Goal: Transaction & Acquisition: Subscribe to service/newsletter

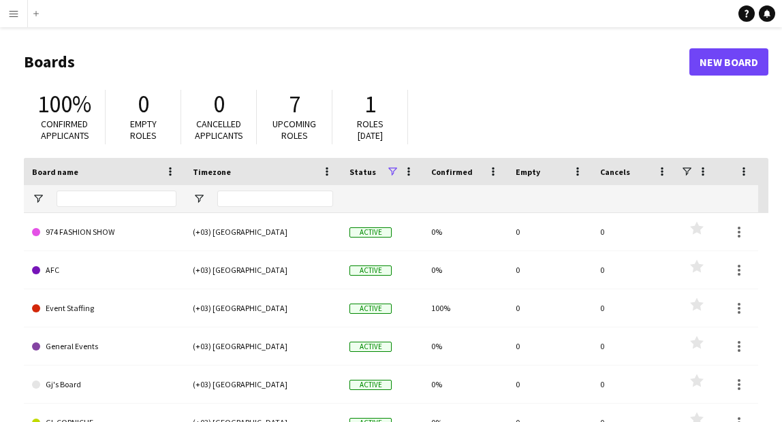
click at [16, 11] on app-icon "Menu" at bounding box center [13, 13] width 11 height 11
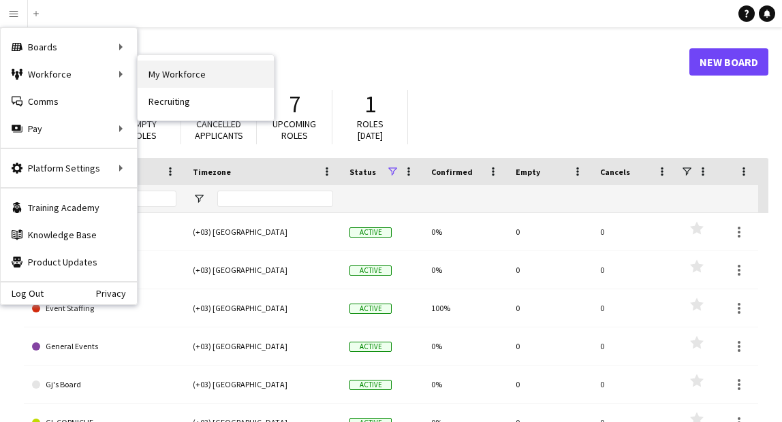
click at [166, 74] on link "My Workforce" at bounding box center [206, 74] width 136 height 27
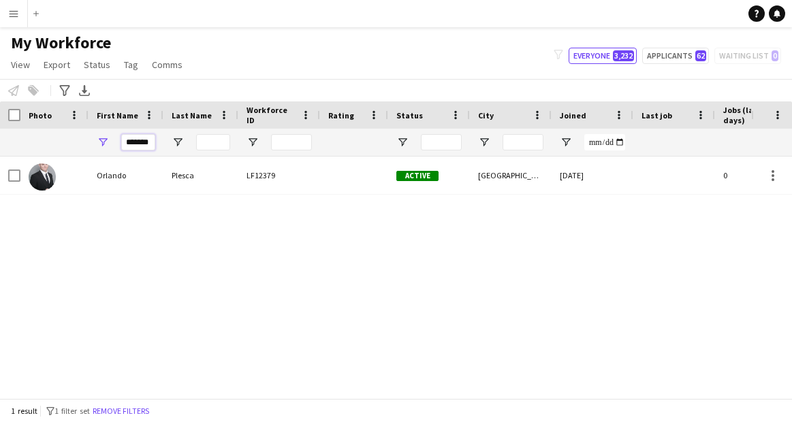
click at [134, 145] on input "*******" at bounding box center [138, 142] width 34 height 16
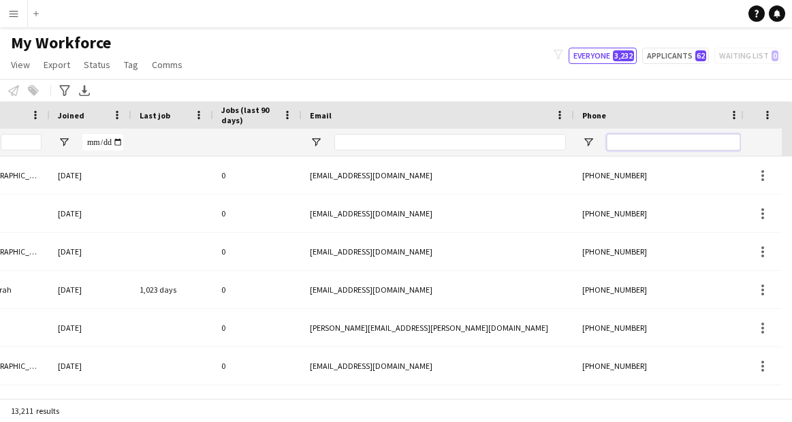
click at [649, 143] on input "Phone Filter Input" at bounding box center [674, 142] width 134 height 16
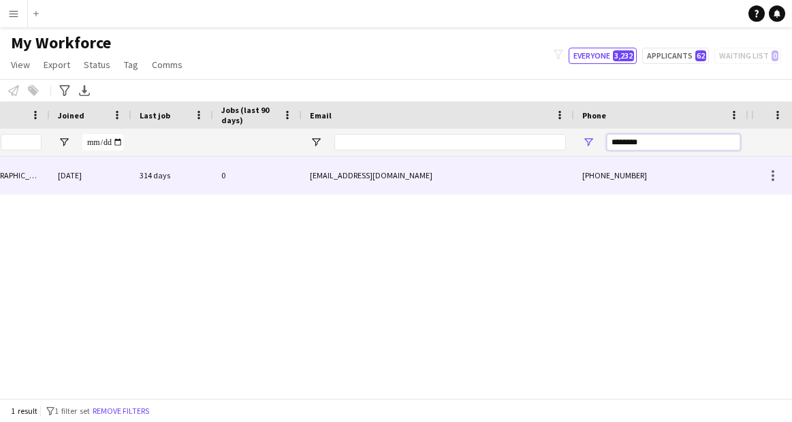
type input "********"
click at [602, 181] on div "[PHONE_NUMBER]" at bounding box center [661, 175] width 174 height 37
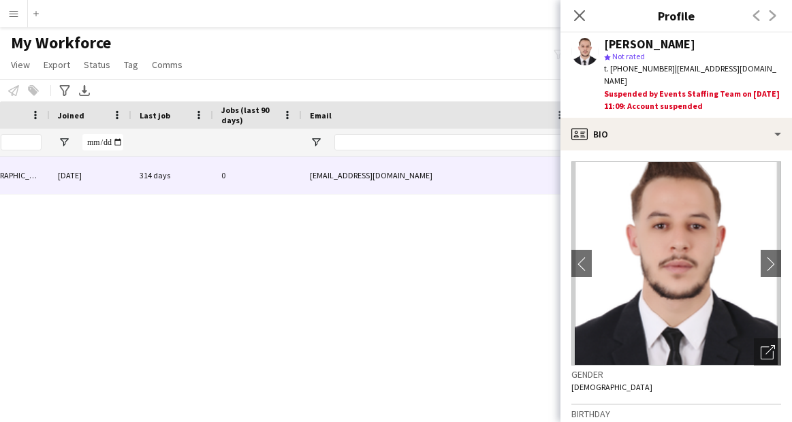
drag, startPoint x: 605, startPoint y: 45, endPoint x: 693, endPoint y: 44, distance: 88.6
click at [693, 44] on div "[PERSON_NAME]" at bounding box center [649, 44] width 91 height 12
copy div "[PERSON_NAME]"
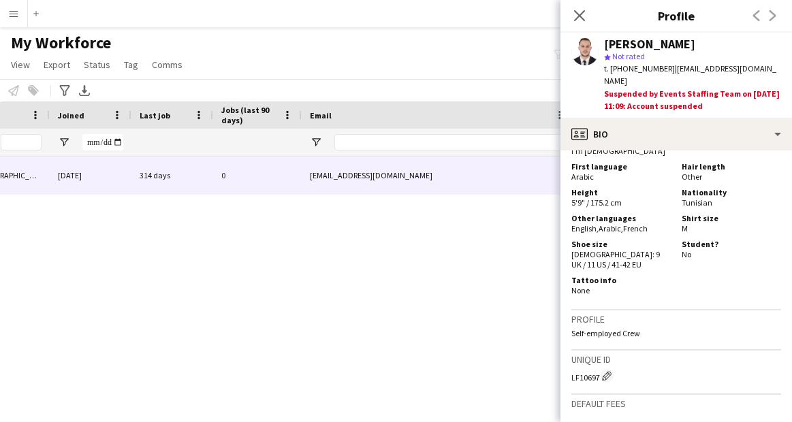
scroll to position [969, 0]
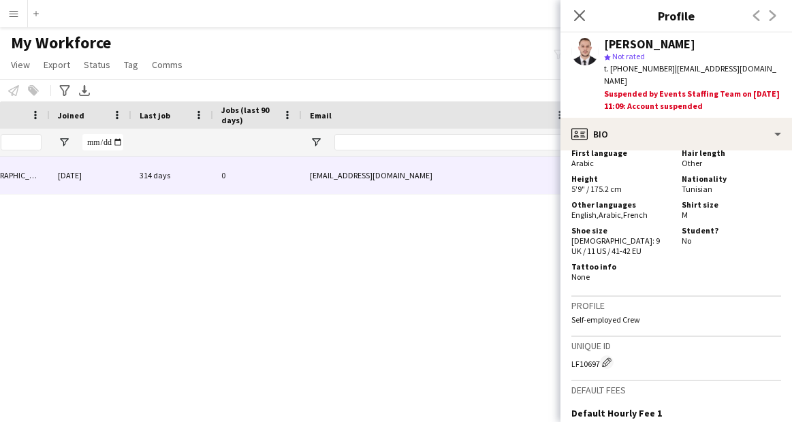
drag, startPoint x: 570, startPoint y: 354, endPoint x: 600, endPoint y: 356, distance: 30.7
click at [600, 356] on app-crew-profile-bio "chevron-left chevron-right Open photos pop-in Gender [DEMOGRAPHIC_DATA] Birthda…" at bounding box center [677, 287] width 232 height 272
copy div "LF10697"
drag, startPoint x: 666, startPoint y: 68, endPoint x: 774, endPoint y: 71, distance: 108.3
click at [774, 71] on span "| [EMAIL_ADDRESS][DOMAIN_NAME]" at bounding box center [690, 74] width 172 height 22
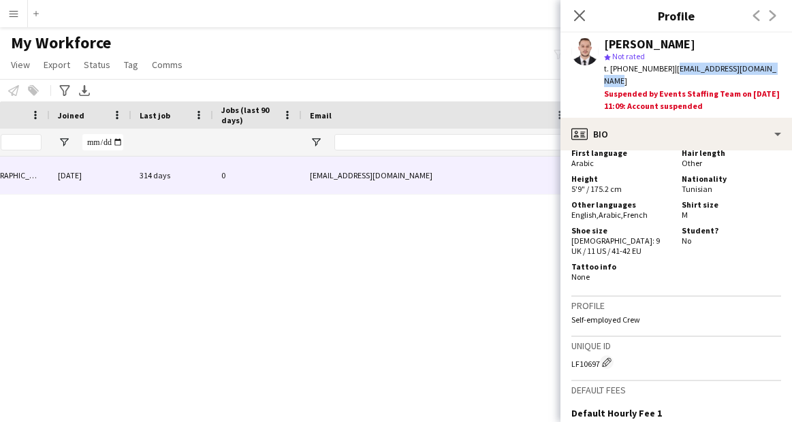
copy span "[EMAIL_ADDRESS][DOMAIN_NAME]"
drag, startPoint x: 634, startPoint y: 67, endPoint x: 659, endPoint y: 67, distance: 24.5
click at [659, 67] on span "t. [PHONE_NUMBER]" at bounding box center [639, 68] width 71 height 10
copy span "71856403"
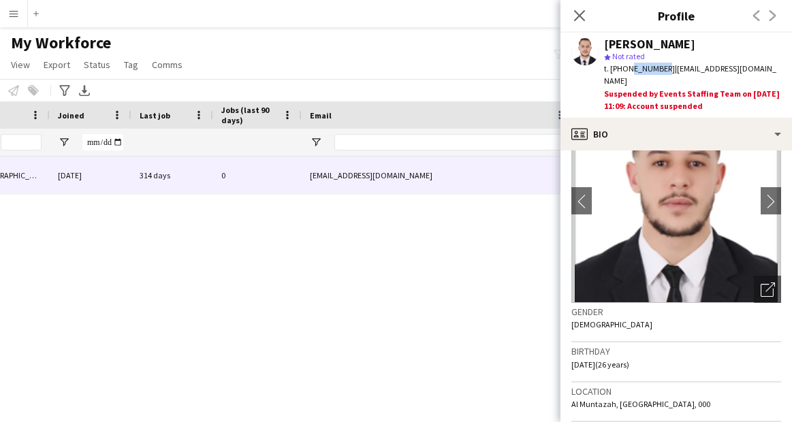
scroll to position [0, 0]
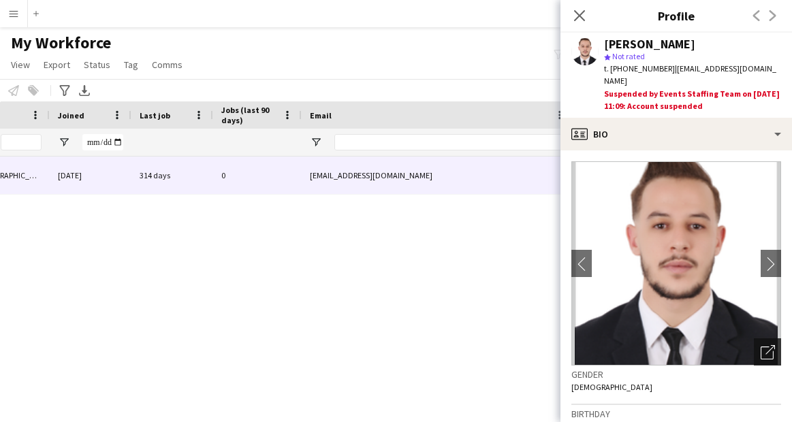
click at [761, 345] on icon "Open photos pop-in" at bounding box center [768, 352] width 14 height 14
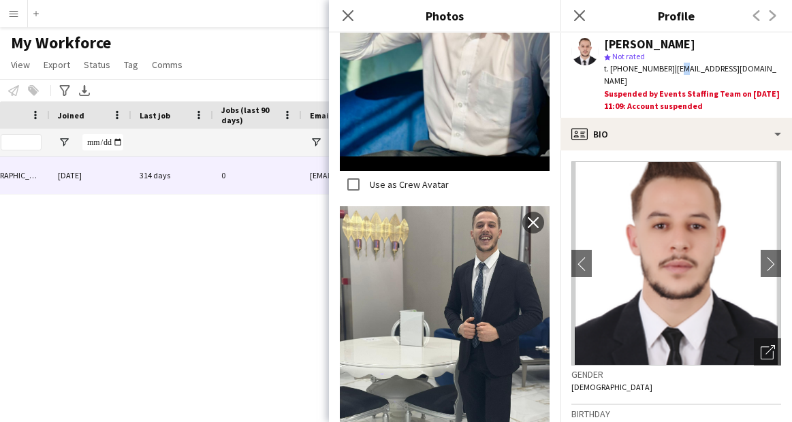
click at [673, 67] on span "| [EMAIL_ADDRESS][DOMAIN_NAME]" at bounding box center [690, 74] width 172 height 22
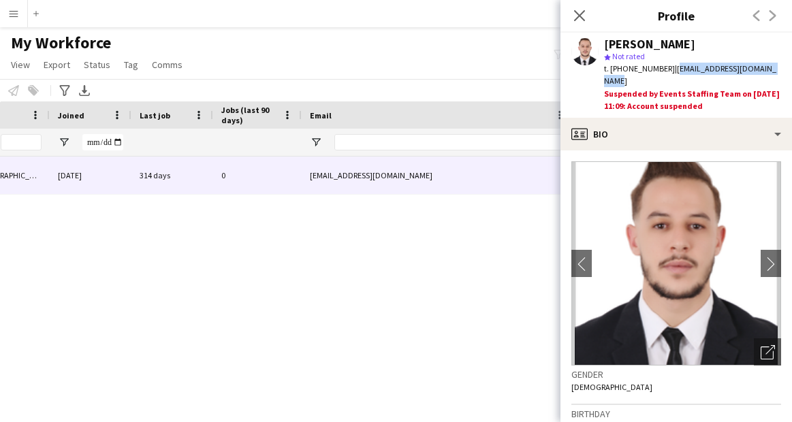
drag, startPoint x: 666, startPoint y: 67, endPoint x: 775, endPoint y: 72, distance: 109.1
click at [775, 72] on div "t. [PHONE_NUMBER] | [EMAIL_ADDRESS][DOMAIN_NAME]" at bounding box center [692, 75] width 177 height 25
copy span "[EMAIL_ADDRESS][DOMAIN_NAME]"
click at [17, 14] on app-icon "Menu" at bounding box center [13, 13] width 11 height 11
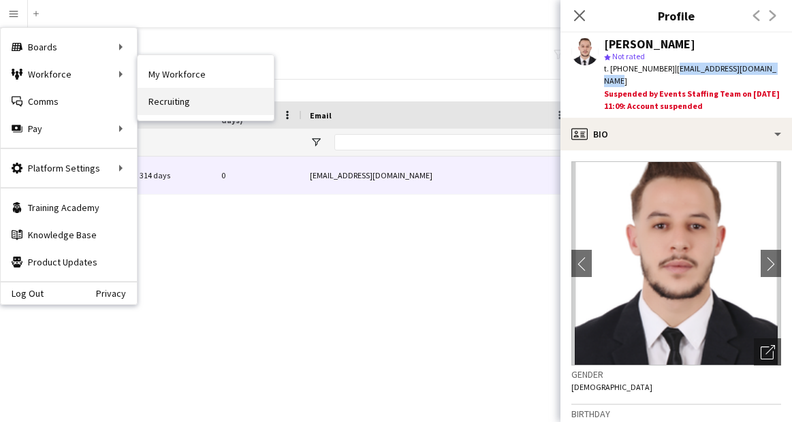
click at [170, 95] on link "Recruiting" at bounding box center [206, 101] width 136 height 27
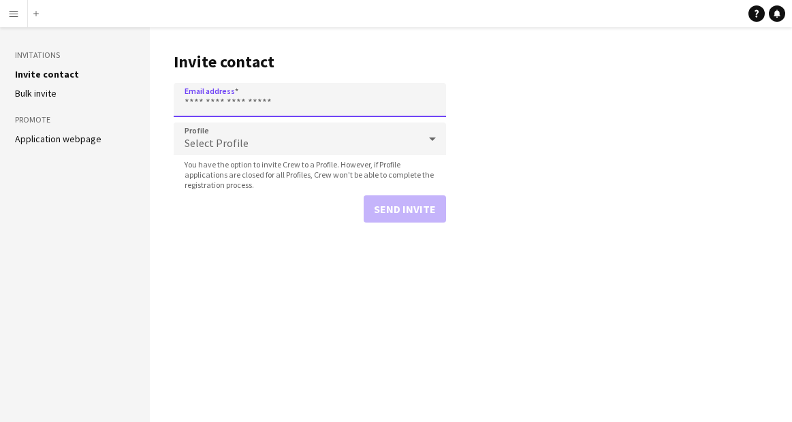
click at [239, 106] on input "Email address" at bounding box center [310, 100] width 272 height 34
paste input "**********"
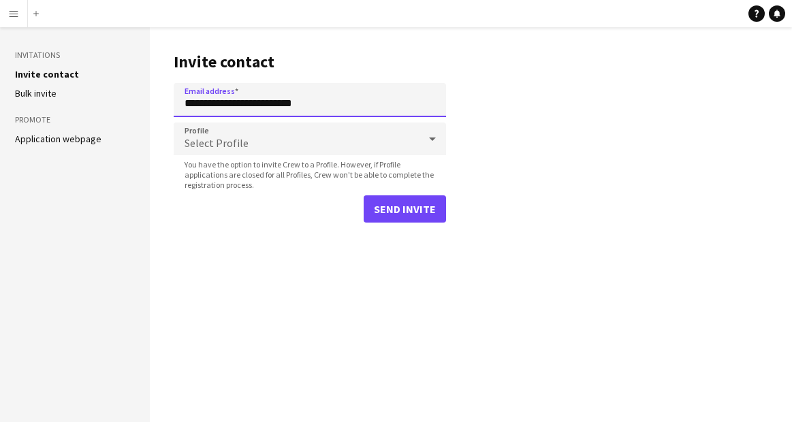
type input "**********"
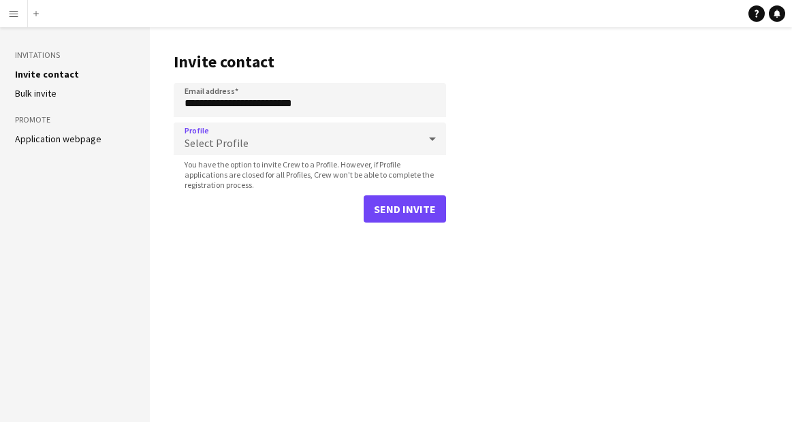
click at [264, 150] on div "Select Profile" at bounding box center [296, 139] width 245 height 33
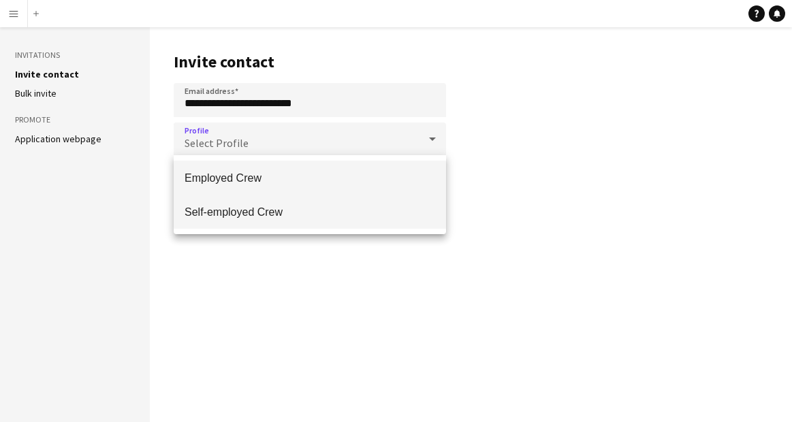
click at [260, 215] on span "Self-employed Crew" at bounding box center [310, 212] width 251 height 13
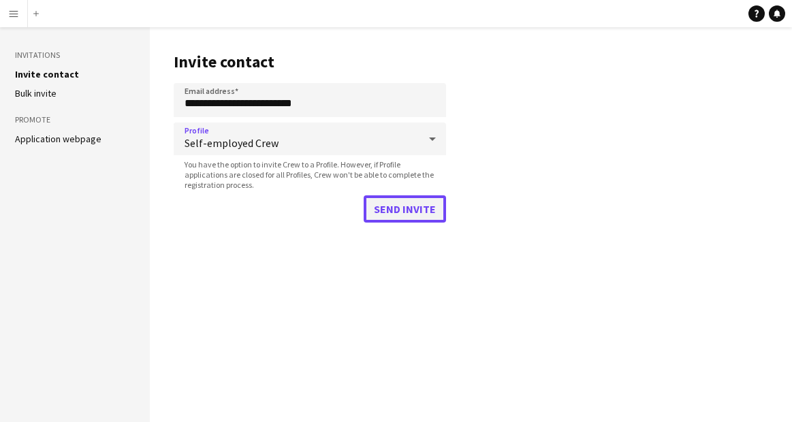
click at [404, 209] on button "Send invite" at bounding box center [405, 209] width 82 height 27
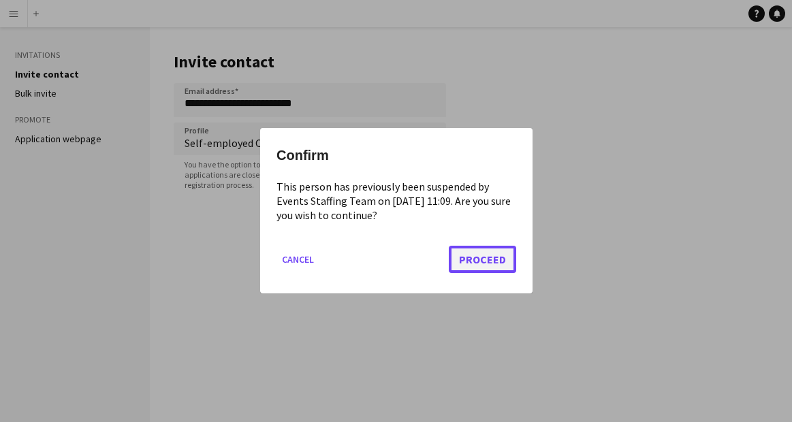
click at [483, 264] on button "Proceed" at bounding box center [482, 260] width 67 height 27
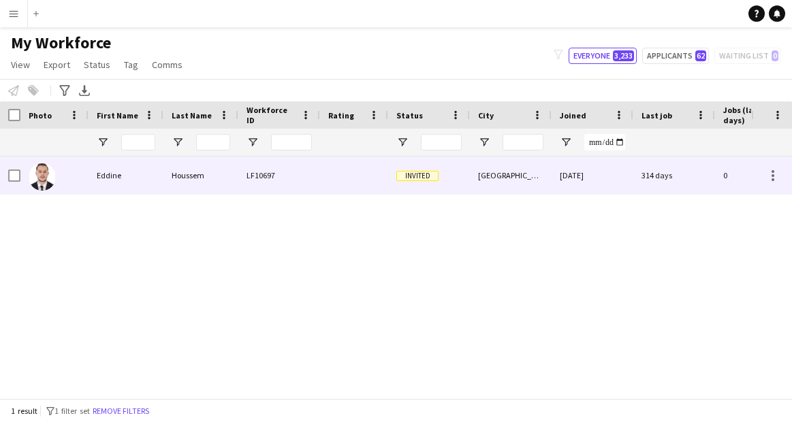
click at [510, 171] on div "[GEOGRAPHIC_DATA]" at bounding box center [511, 175] width 82 height 37
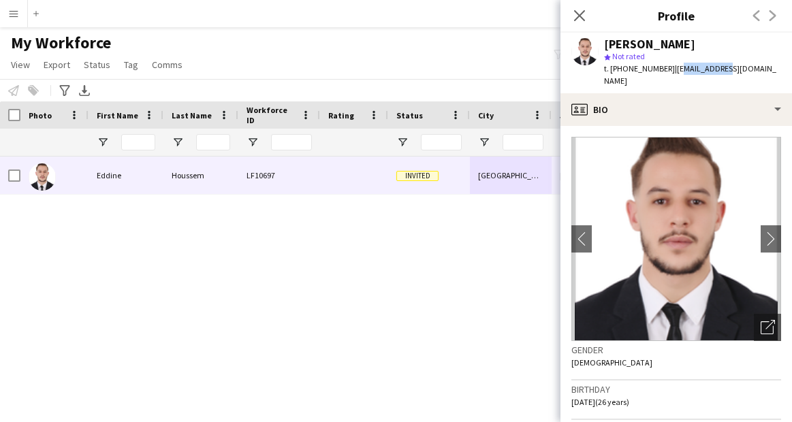
drag, startPoint x: 669, startPoint y: 65, endPoint x: 715, endPoint y: 66, distance: 45.6
click at [715, 66] on span "| [EMAIL_ADDRESS][DOMAIN_NAME]" at bounding box center [690, 74] width 172 height 22
drag, startPoint x: 665, startPoint y: 69, endPoint x: 782, endPoint y: 71, distance: 117.2
click at [782, 71] on div "[PERSON_NAME] star Not rated t. [PHONE_NUMBER] | [EMAIL_ADDRESS][DOMAIN_NAME]" at bounding box center [677, 63] width 232 height 61
copy span "[EMAIL_ADDRESS][DOMAIN_NAME]"
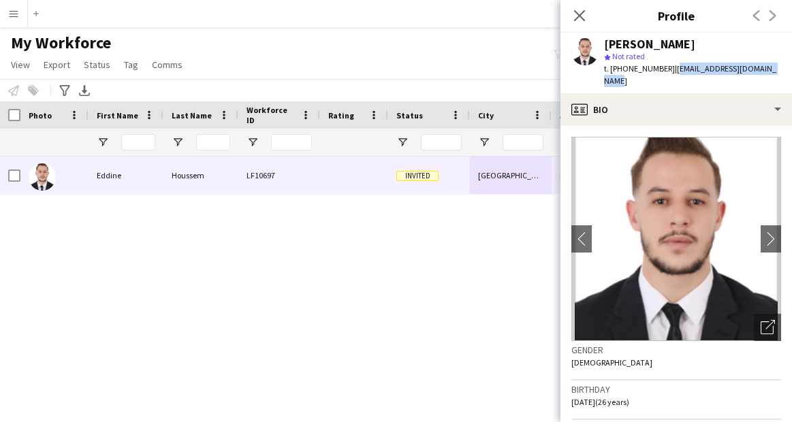
copy span "[EMAIL_ADDRESS][DOMAIN_NAME]"
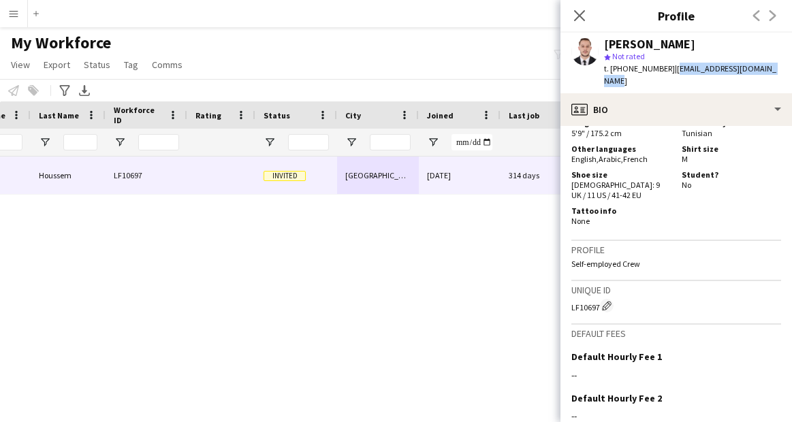
scroll to position [1135, 0]
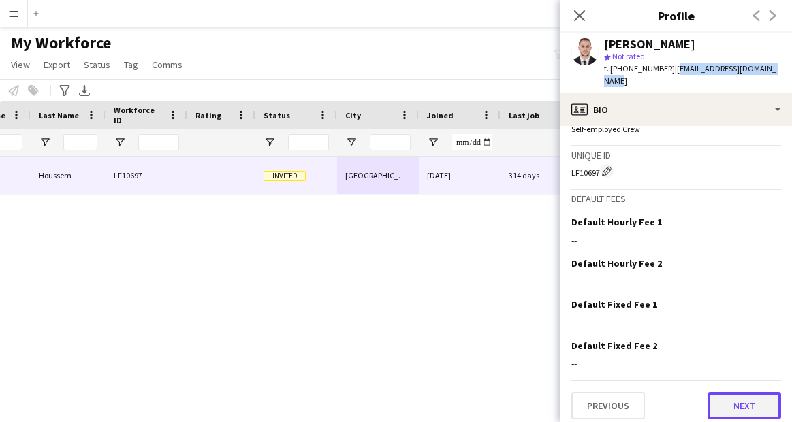
click at [747, 405] on button "Next" at bounding box center [745, 405] width 74 height 27
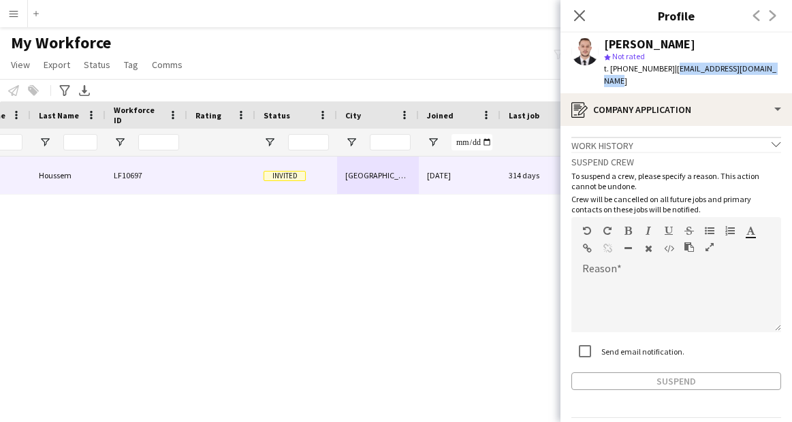
scroll to position [33, 0]
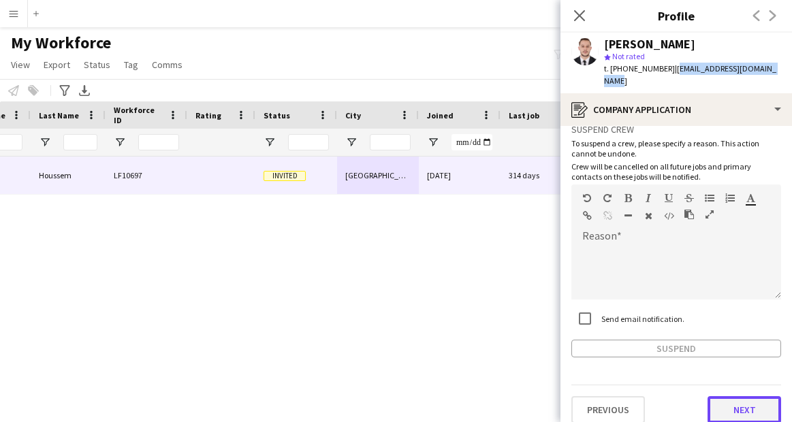
click at [735, 396] on button "Next" at bounding box center [745, 409] width 74 height 27
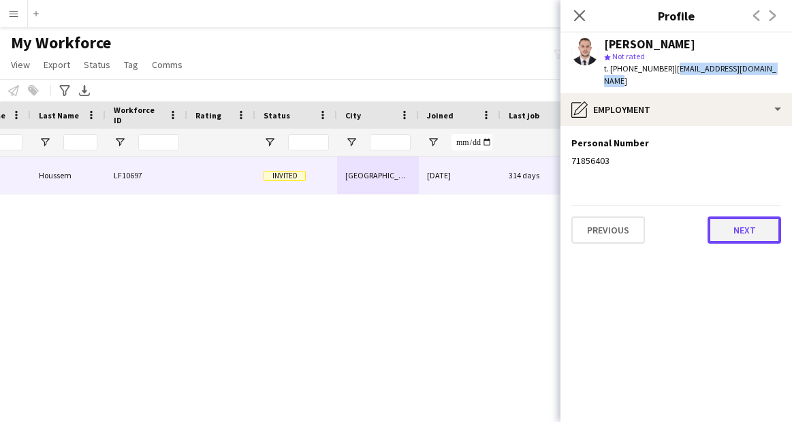
click at [741, 217] on button "Next" at bounding box center [745, 230] width 74 height 27
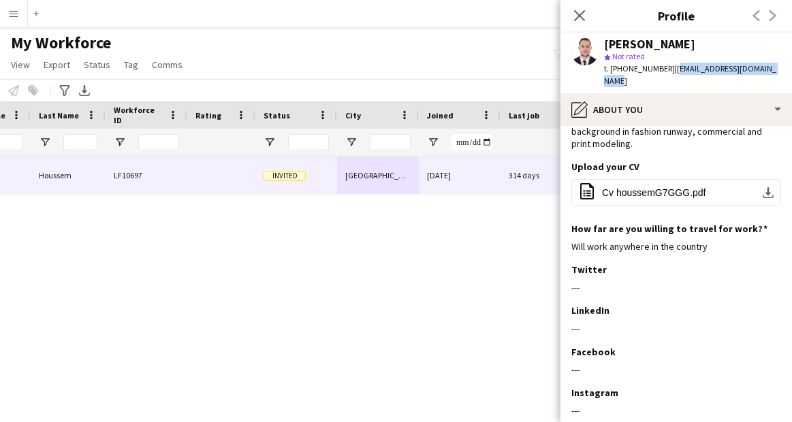
scroll to position [112, 0]
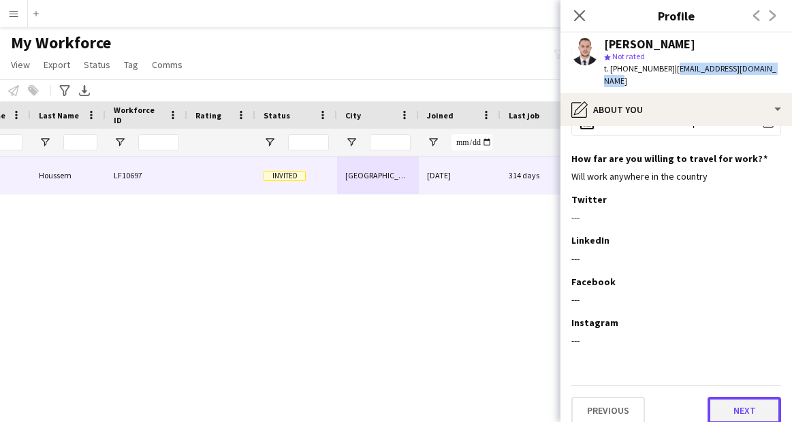
click at [761, 400] on button "Next" at bounding box center [745, 410] width 74 height 27
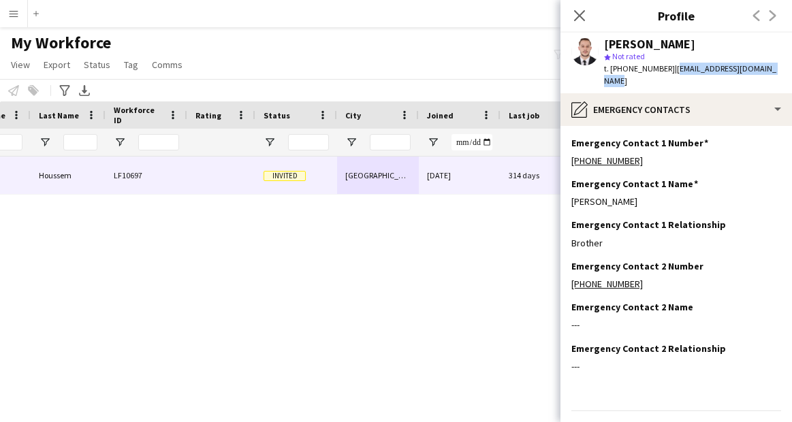
scroll to position [26, 0]
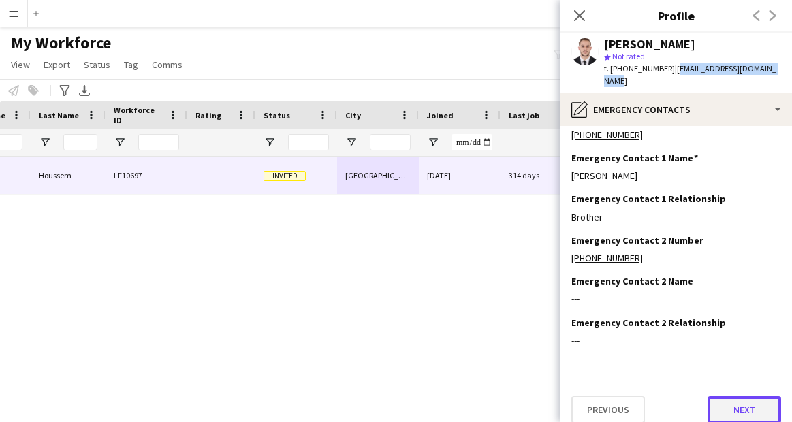
click at [747, 396] on button "Next" at bounding box center [745, 409] width 74 height 27
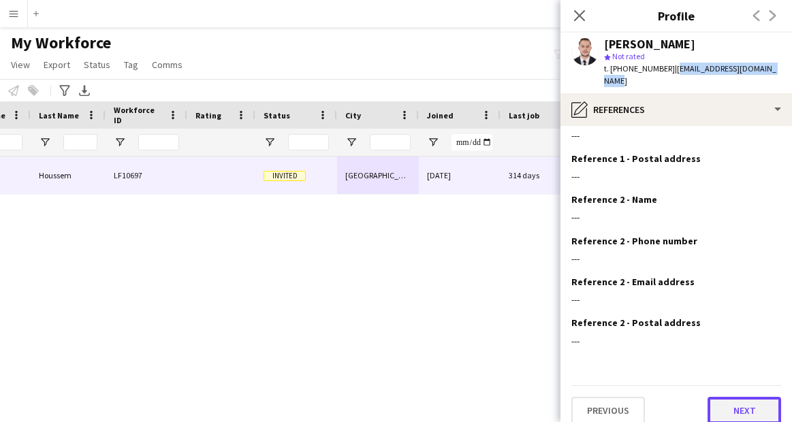
click at [715, 397] on button "Next" at bounding box center [745, 410] width 74 height 27
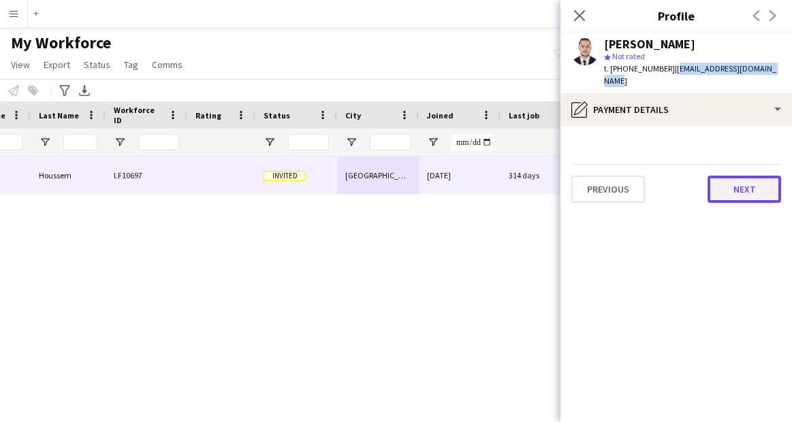
click at [740, 177] on button "Next" at bounding box center [745, 189] width 74 height 27
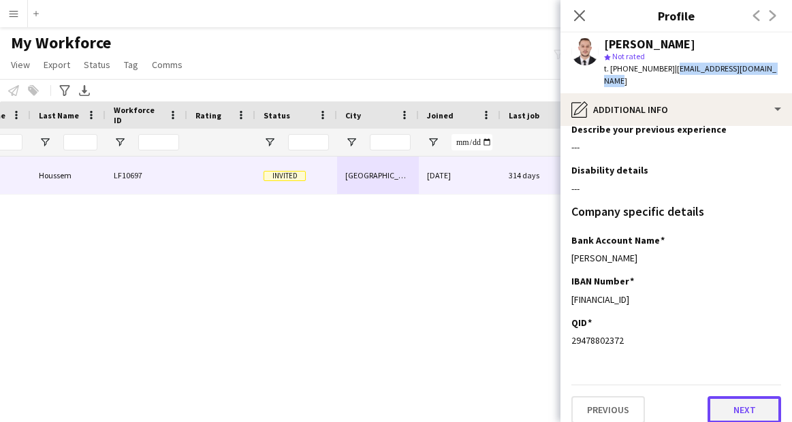
click at [751, 405] on button "Next" at bounding box center [745, 409] width 74 height 27
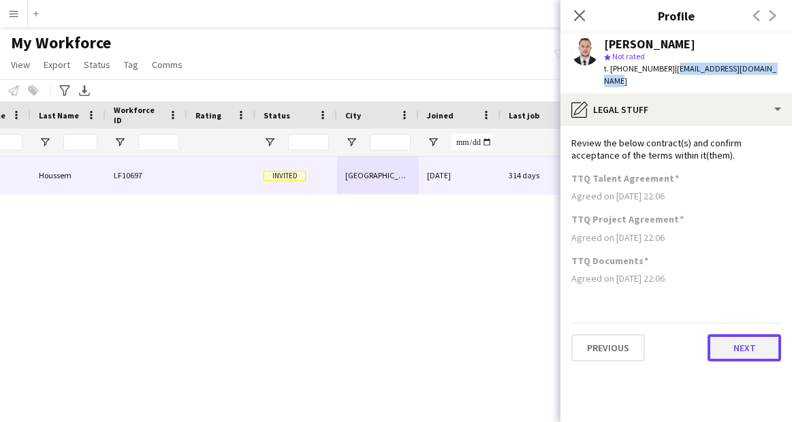
click at [743, 334] on button "Next" at bounding box center [745, 347] width 74 height 27
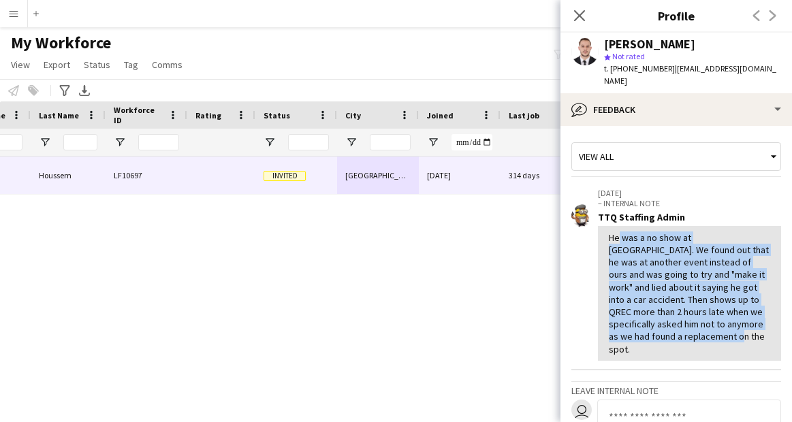
drag, startPoint x: 727, startPoint y: 328, endPoint x: 605, endPoint y: 228, distance: 157.4
click at [605, 228] on div "He was a no show at [GEOGRAPHIC_DATA]. We found out that he was at another even…" at bounding box center [689, 293] width 183 height 135
copy div "He was a no show at [GEOGRAPHIC_DATA]. We found out that he was at another even…"
click at [582, 19] on icon at bounding box center [579, 15] width 13 height 13
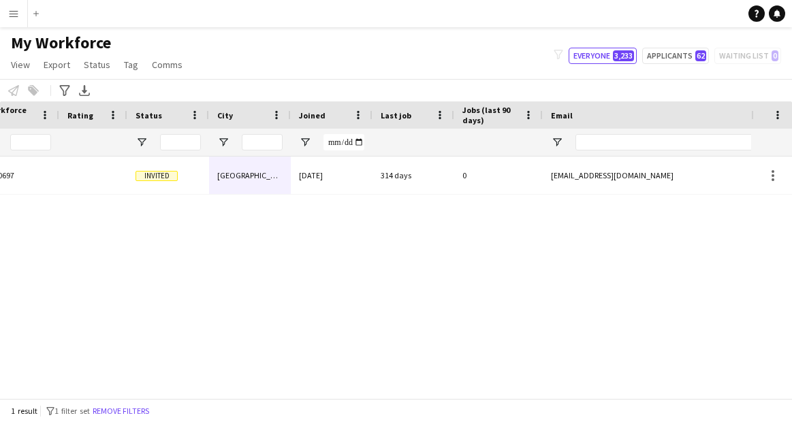
scroll to position [0, 345]
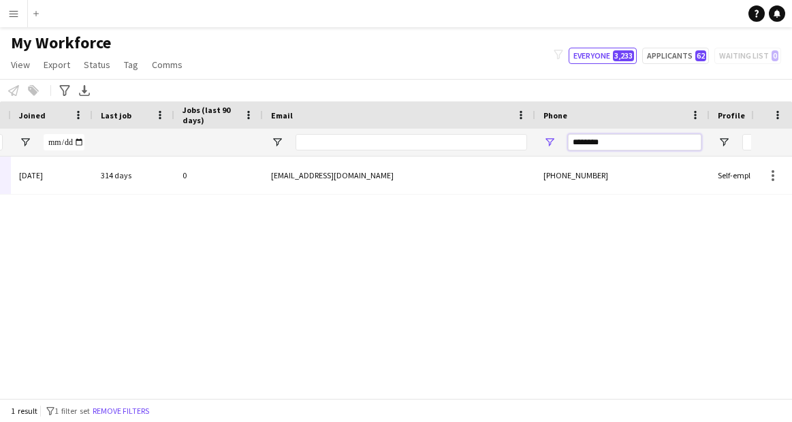
drag, startPoint x: 609, startPoint y: 138, endPoint x: 514, endPoint y: 146, distance: 95.8
click at [514, 146] on div at bounding box center [197, 142] width 1477 height 27
paste input "*****"
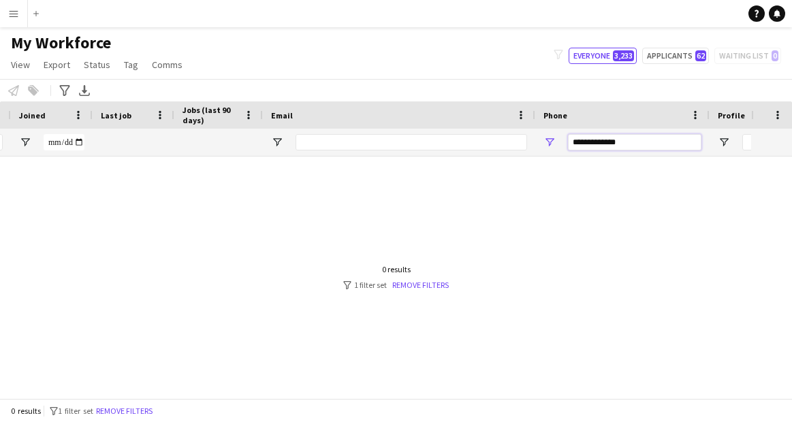
drag, startPoint x: 632, startPoint y: 146, endPoint x: 525, endPoint y: 145, distance: 107.6
click at [525, 145] on div at bounding box center [197, 142] width 1477 height 27
paste input "Phone Filter Input"
type input "*****"
drag, startPoint x: 611, startPoint y: 146, endPoint x: 531, endPoint y: 138, distance: 80.1
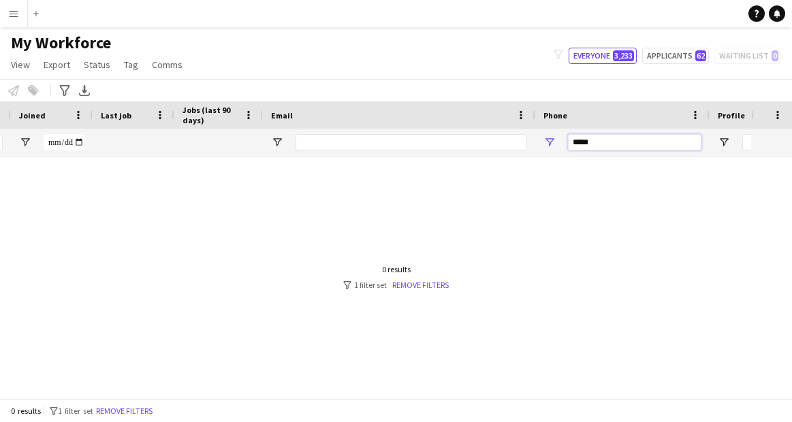
click at [531, 138] on div at bounding box center [197, 142] width 1477 height 27
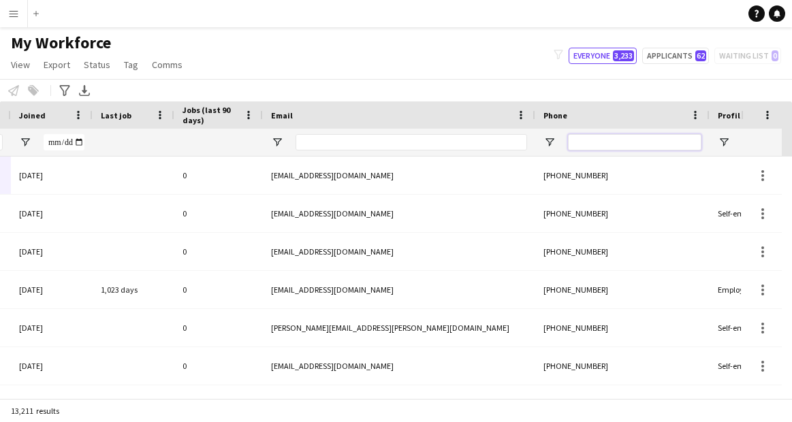
click at [619, 138] on input "Phone Filter Input" at bounding box center [635, 142] width 134 height 16
paste input "********"
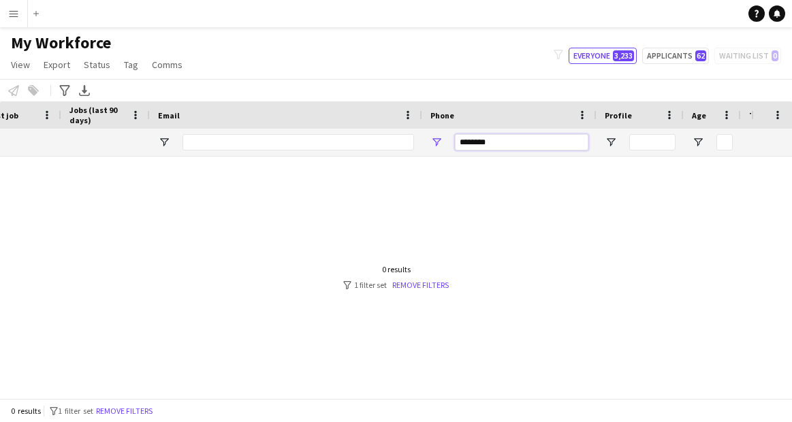
scroll to position [0, 726]
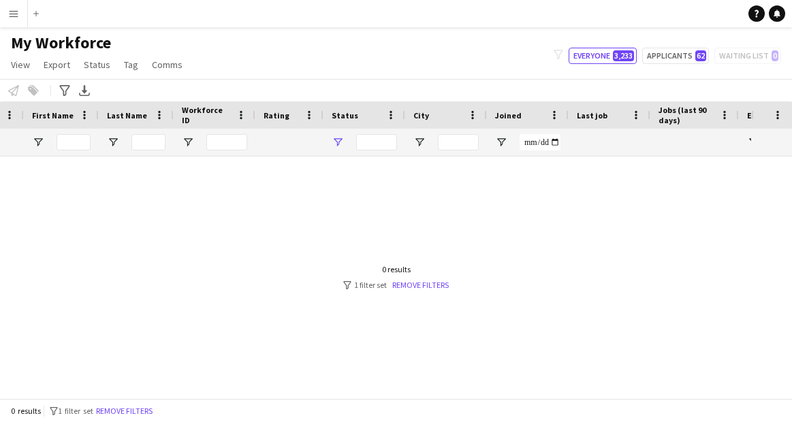
type input "********"
click at [338, 145] on span "Open Filter Menu" at bounding box center [338, 142] width 12 height 12
click at [494, 205] on div at bounding box center [375, 273] width 751 height 232
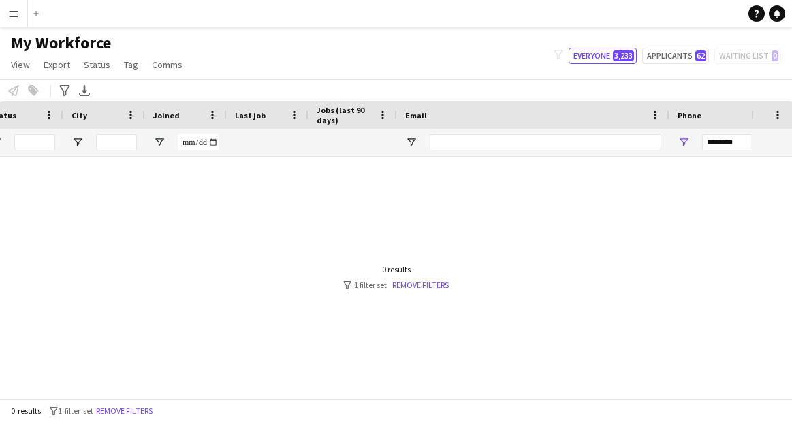
scroll to position [0, 553]
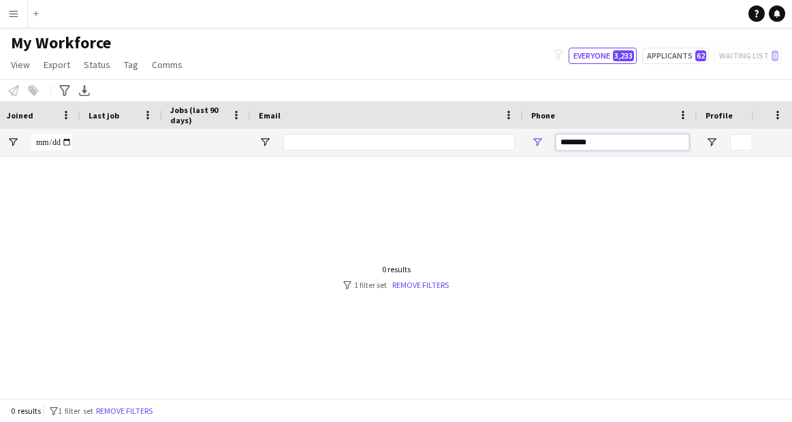
drag, startPoint x: 606, startPoint y: 143, endPoint x: 460, endPoint y: 131, distance: 146.3
click at [460, 131] on div at bounding box center [185, 142] width 1477 height 27
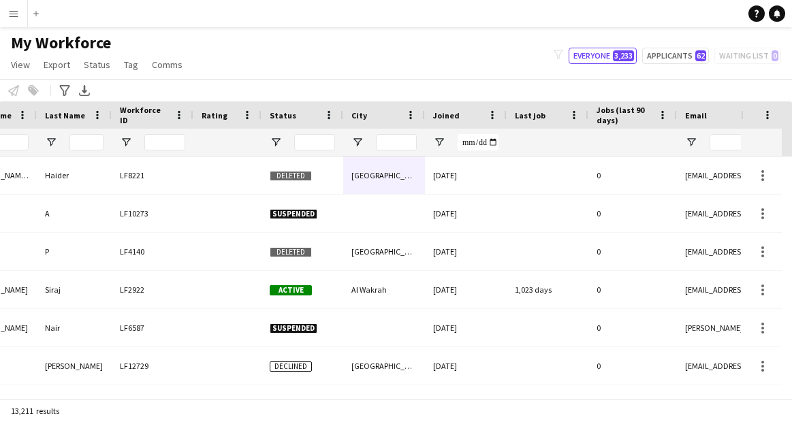
scroll to position [0, 0]
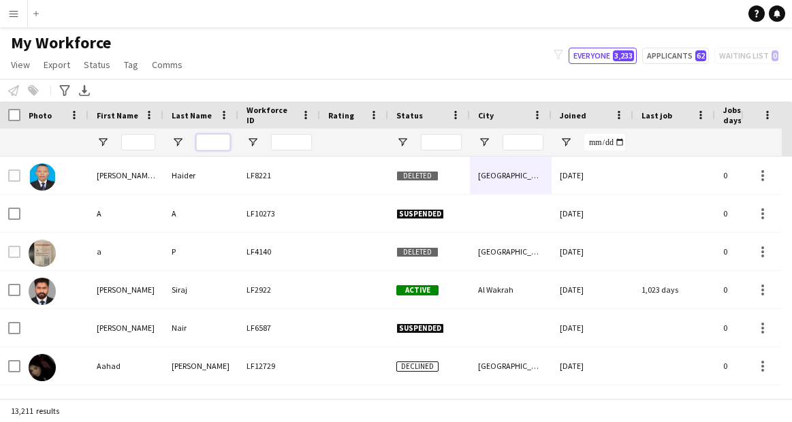
click at [204, 146] on input "Last Name Filter Input" at bounding box center [213, 142] width 34 height 16
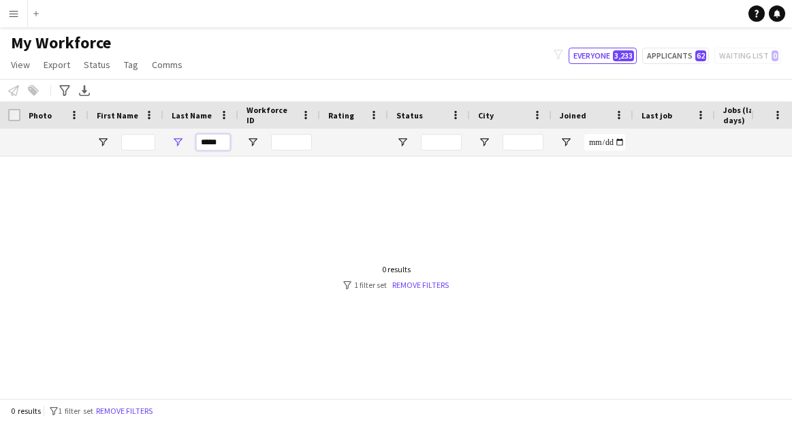
type input "*****"
drag, startPoint x: 226, startPoint y: 145, endPoint x: 134, endPoint y: 144, distance: 92.7
click at [134, 144] on div "*****" at bounding box center [738, 142] width 1477 height 27
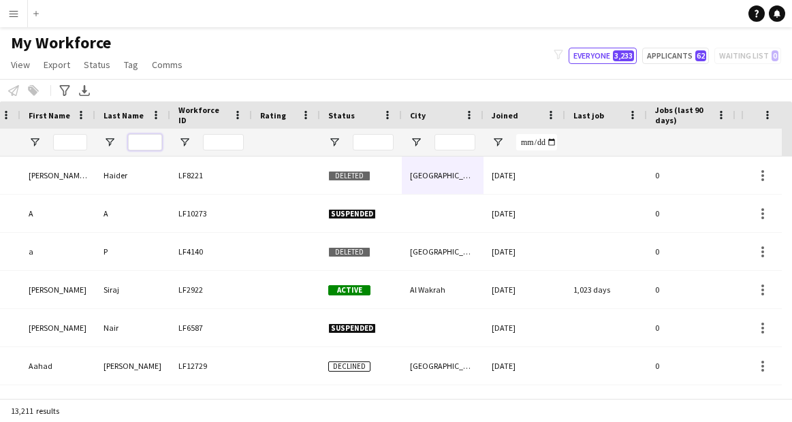
scroll to position [0, 75]
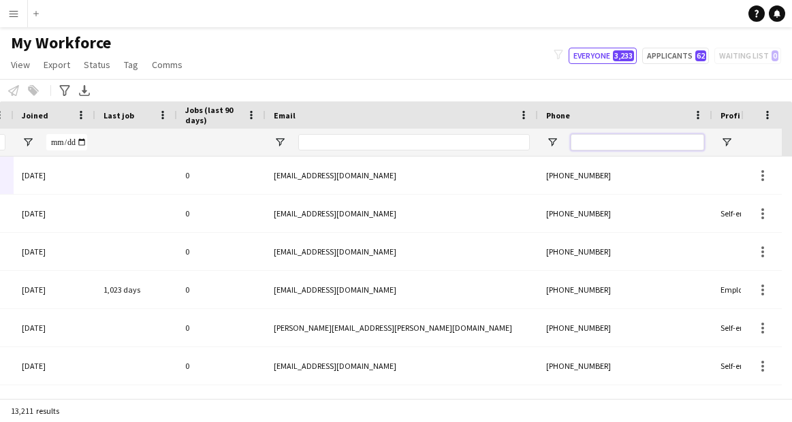
click at [618, 149] on input "Phone Filter Input" at bounding box center [638, 142] width 134 height 16
paste input "*********"
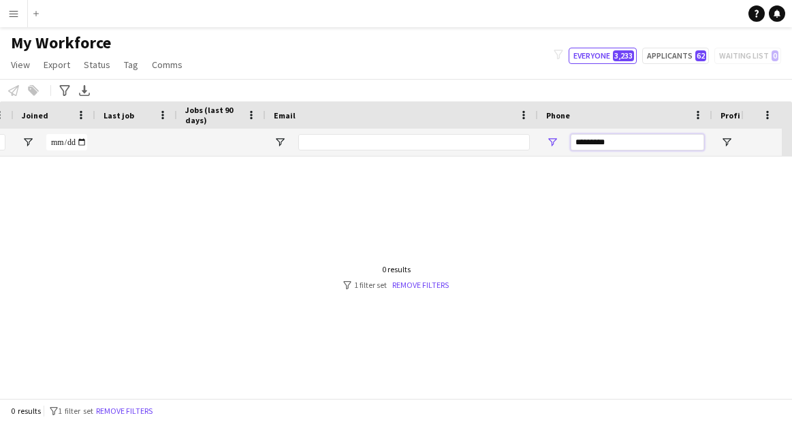
click at [595, 140] on input "*********" at bounding box center [638, 142] width 134 height 16
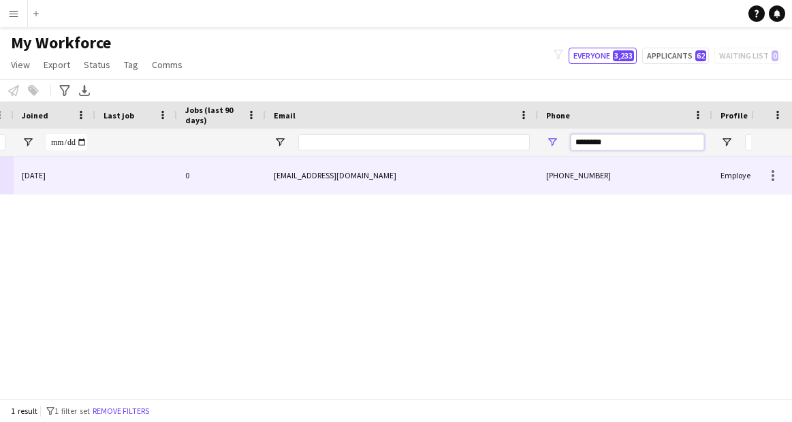
type input "********"
click at [476, 178] on div "[EMAIL_ADDRESS][DOMAIN_NAME]" at bounding box center [402, 175] width 272 height 37
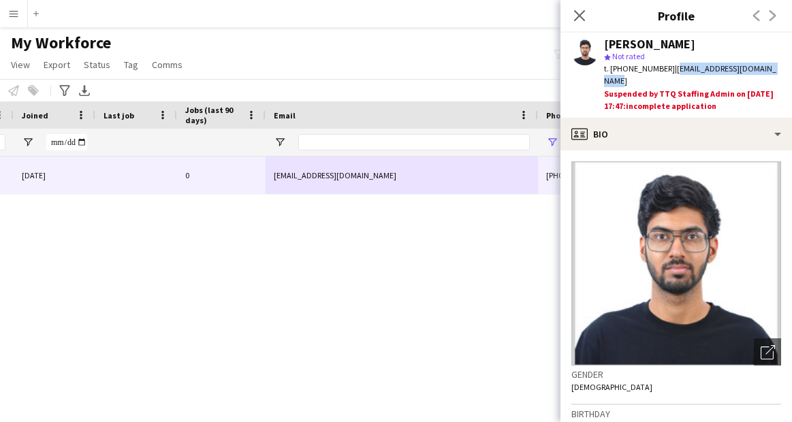
drag, startPoint x: 666, startPoint y: 65, endPoint x: 769, endPoint y: 69, distance: 103.6
click at [769, 69] on span "| [EMAIL_ADDRESS][DOMAIN_NAME]" at bounding box center [690, 74] width 172 height 22
copy span "[EMAIL_ADDRESS][DOMAIN_NAME]"
click at [14, 16] on app-icon "Menu" at bounding box center [13, 13] width 11 height 11
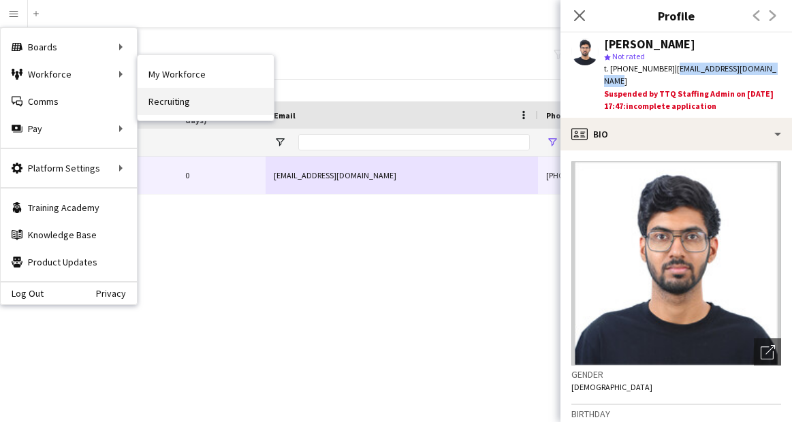
click at [161, 104] on link "Recruiting" at bounding box center [206, 101] width 136 height 27
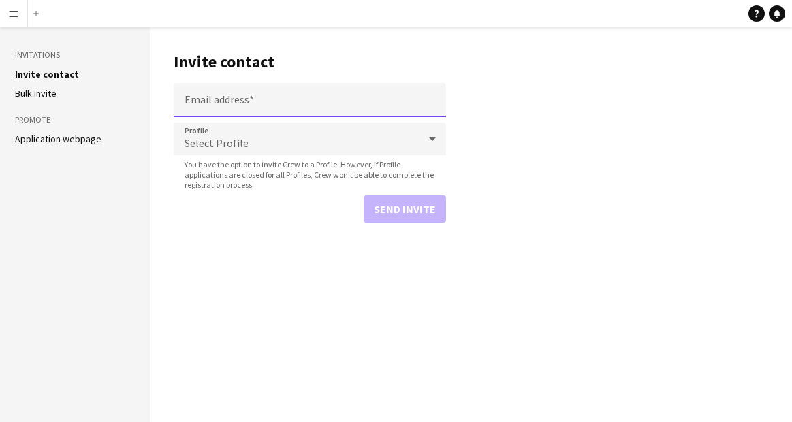
click at [321, 110] on input "Email address" at bounding box center [310, 100] width 272 height 34
paste input "**********"
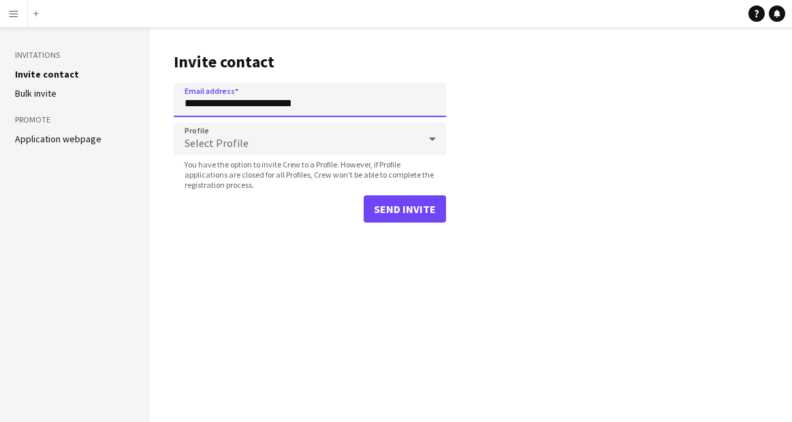
type input "**********"
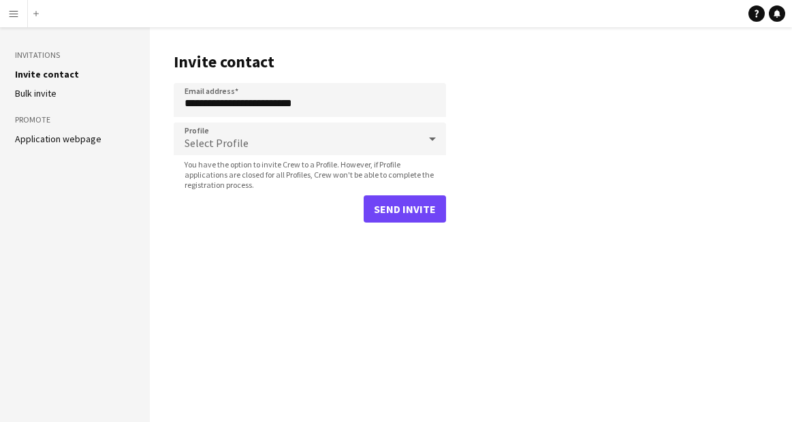
click at [305, 157] on div "Profile Select Profile" at bounding box center [310, 140] width 272 height 34
click at [307, 138] on div "Select Profile" at bounding box center [296, 139] width 245 height 33
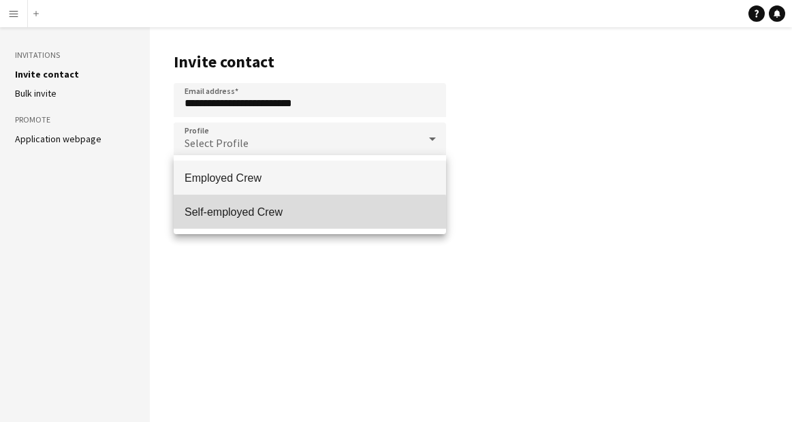
click at [249, 214] on span "Self-employed Crew" at bounding box center [310, 212] width 251 height 13
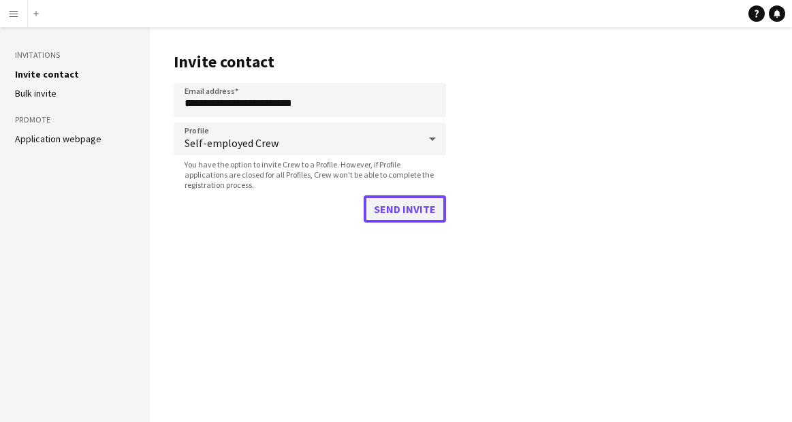
click at [381, 211] on button "Send invite" at bounding box center [405, 209] width 82 height 27
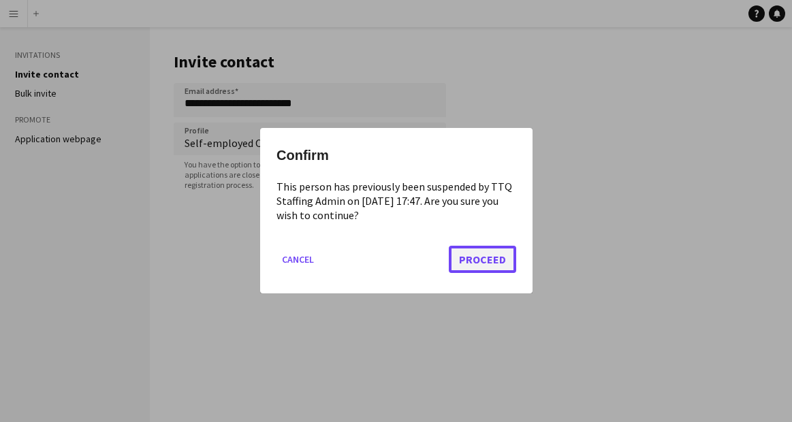
click at [475, 256] on button "Proceed" at bounding box center [482, 260] width 67 height 27
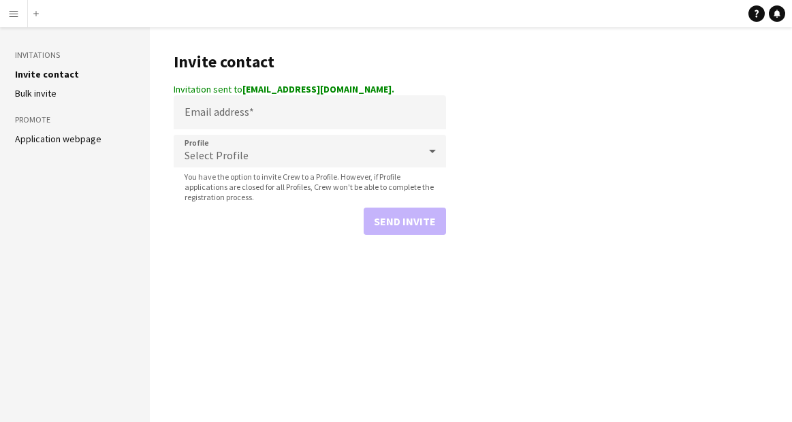
click at [16, 12] on app-icon "Menu" at bounding box center [13, 13] width 11 height 11
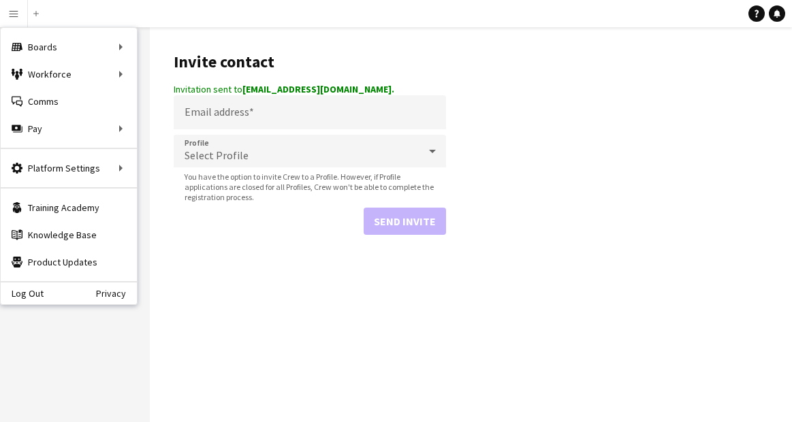
click at [200, 50] on header "Invite contact" at bounding box center [310, 62] width 272 height 42
